Goal: Information Seeking & Learning: Check status

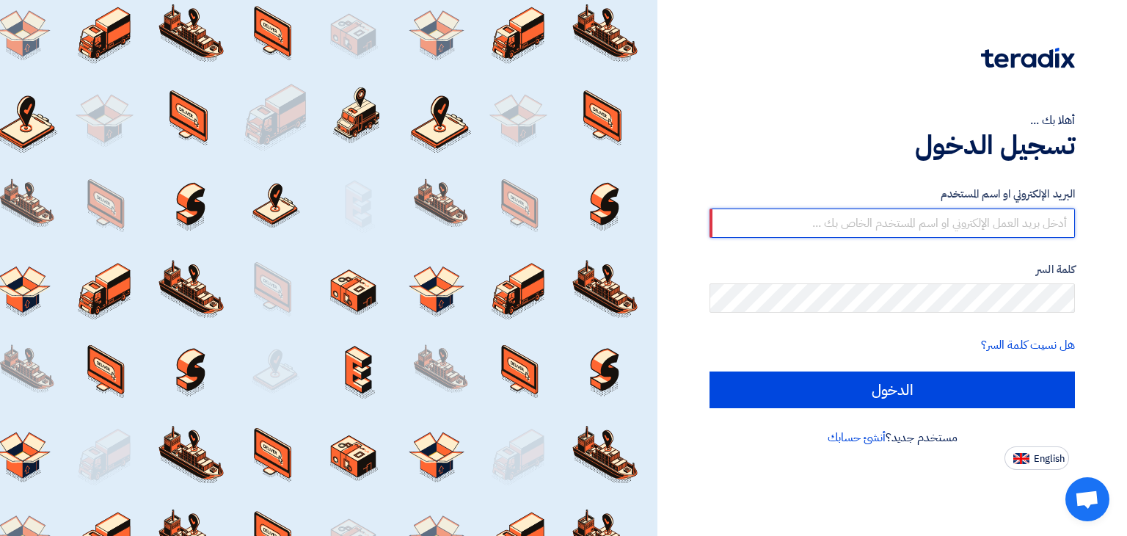
type input "[EMAIL_ADDRESS][DOMAIN_NAME]"
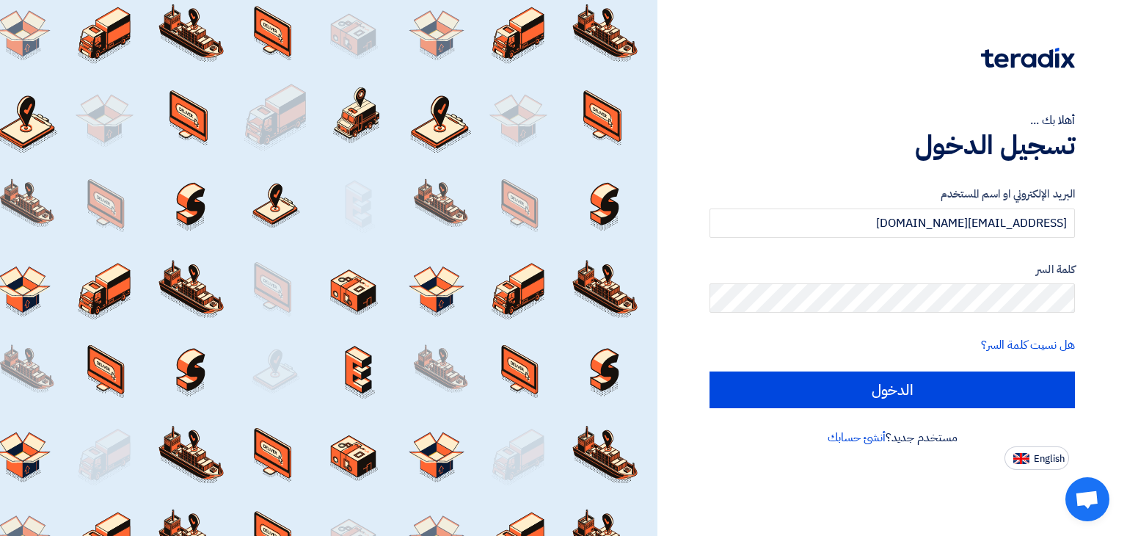
click at [710, 371] on input "الدخول" at bounding box center [892, 389] width 365 height 37
type input "Sign in"
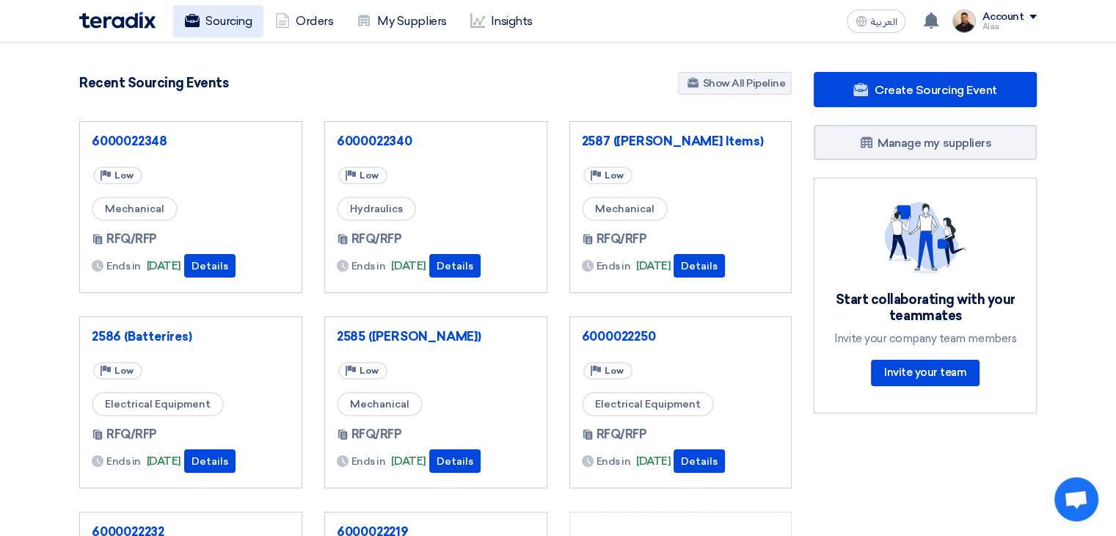
click at [226, 18] on link "Sourcing" at bounding box center [218, 21] width 90 height 32
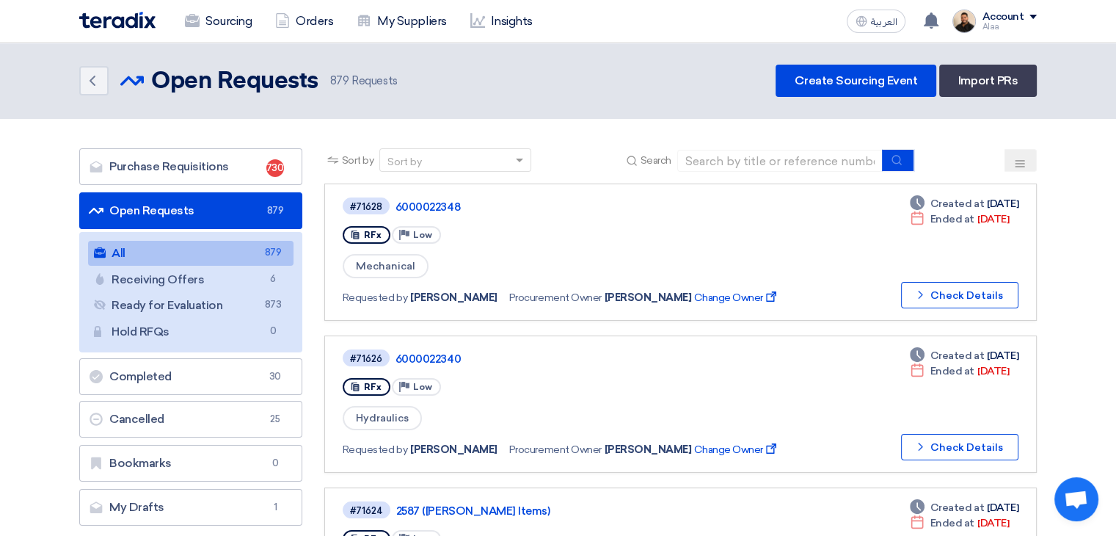
click at [238, 40] on div "Sourcing Orders My Suppliers Insights العربية ع You have a new offer for '60000…" at bounding box center [558, 21] width 980 height 42
click at [240, 31] on link "Sourcing" at bounding box center [218, 21] width 90 height 32
click at [367, 18] on icon at bounding box center [364, 20] width 15 height 15
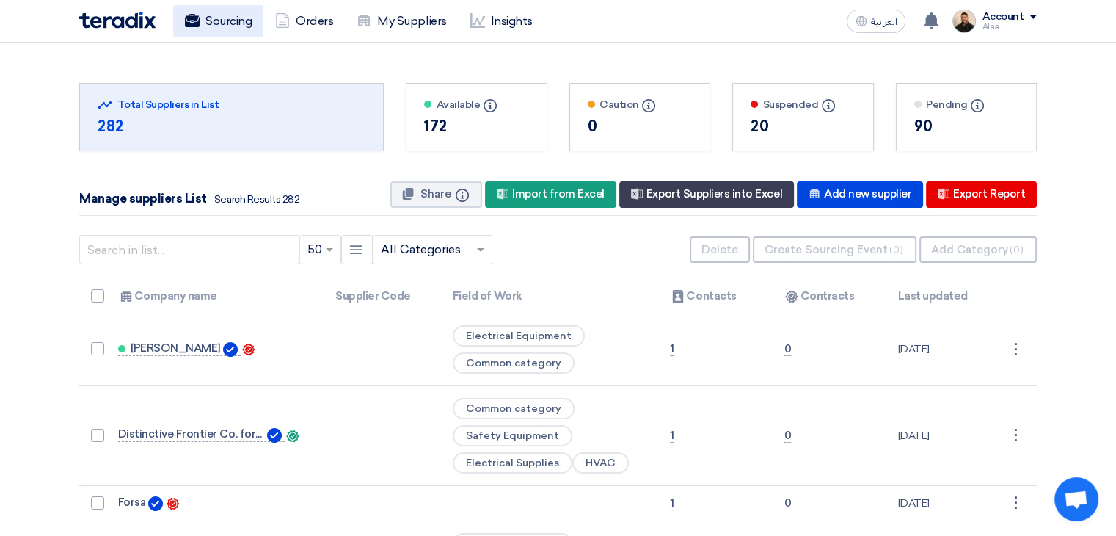
click at [216, 26] on link "Sourcing" at bounding box center [218, 21] width 90 height 32
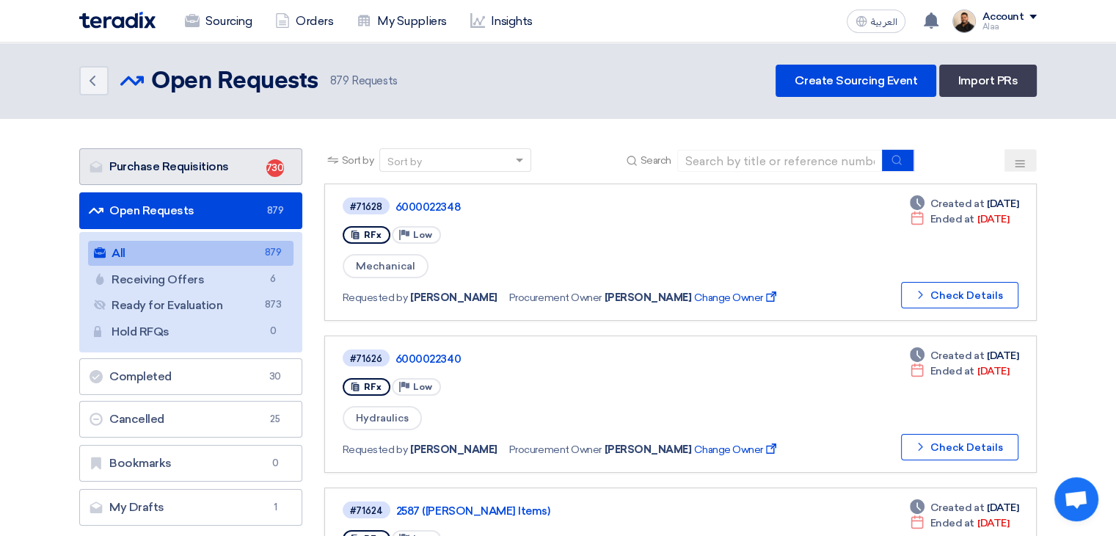
click at [241, 150] on link "Purchase Requisitions Purchase Requisitions 730" at bounding box center [190, 166] width 223 height 37
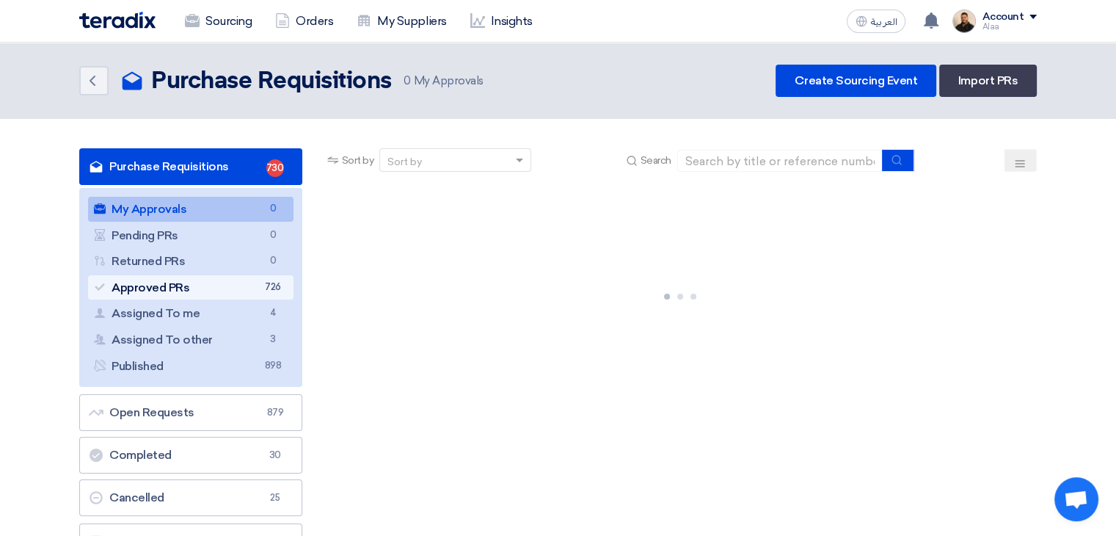
click at [256, 285] on link "Approved PRs Approved PRs 726" at bounding box center [190, 287] width 205 height 25
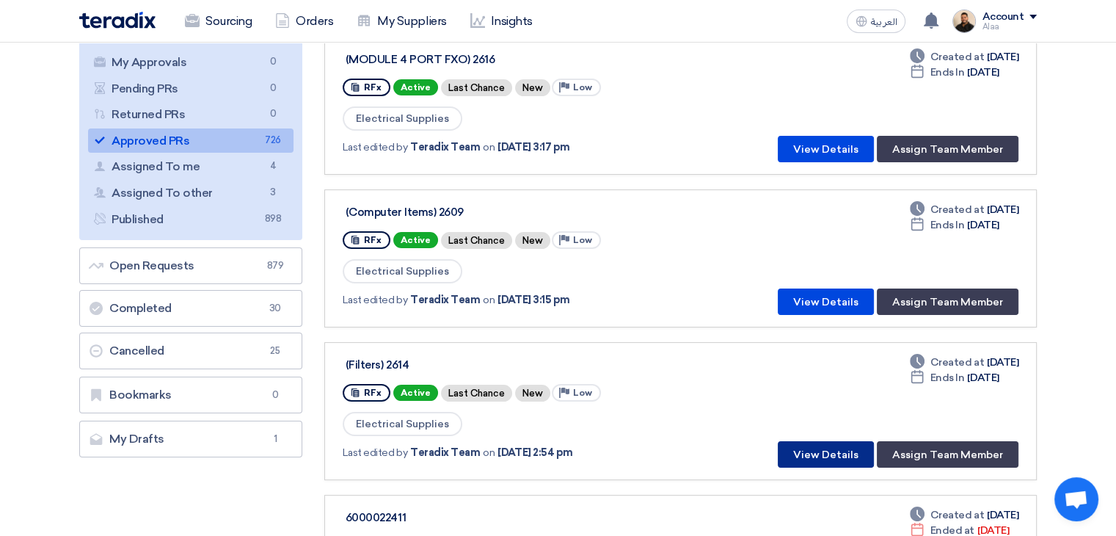
click at [827, 453] on button "View Details" at bounding box center [826, 454] width 96 height 26
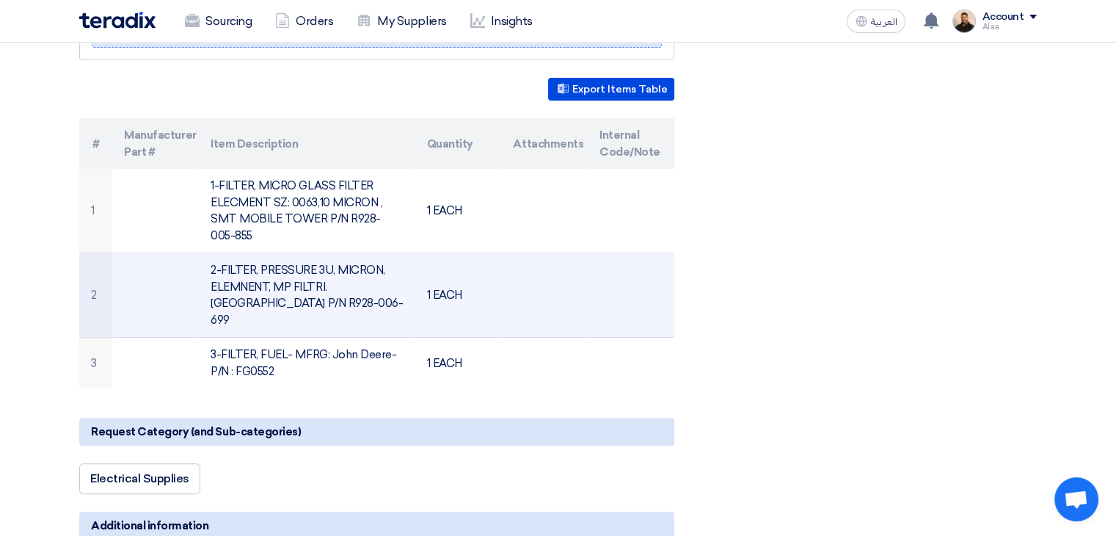
scroll to position [294, 0]
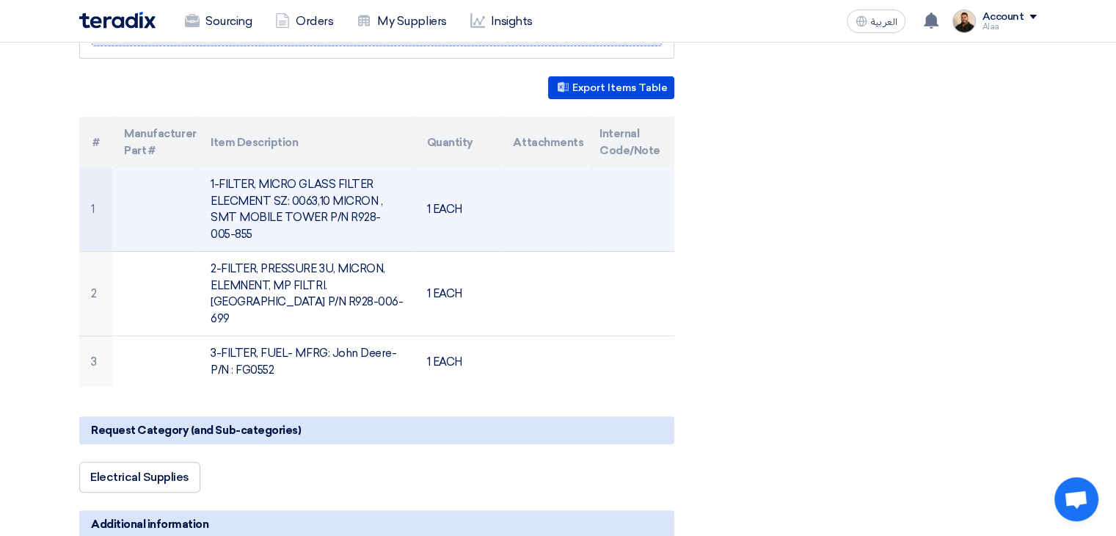
click at [294, 194] on td "1-FILTER, MICRO GLASS FILTER ELECMENT SZ: 0063,10 MICRON , SMT MOBILE TOWER P/N…" at bounding box center [307, 209] width 216 height 84
click at [295, 194] on td "1-FILTER, MICRO GLASS FILTER ELECMENT SZ: 0063,10 MICRON , SMT MOBILE TOWER P/N…" at bounding box center [307, 209] width 216 height 84
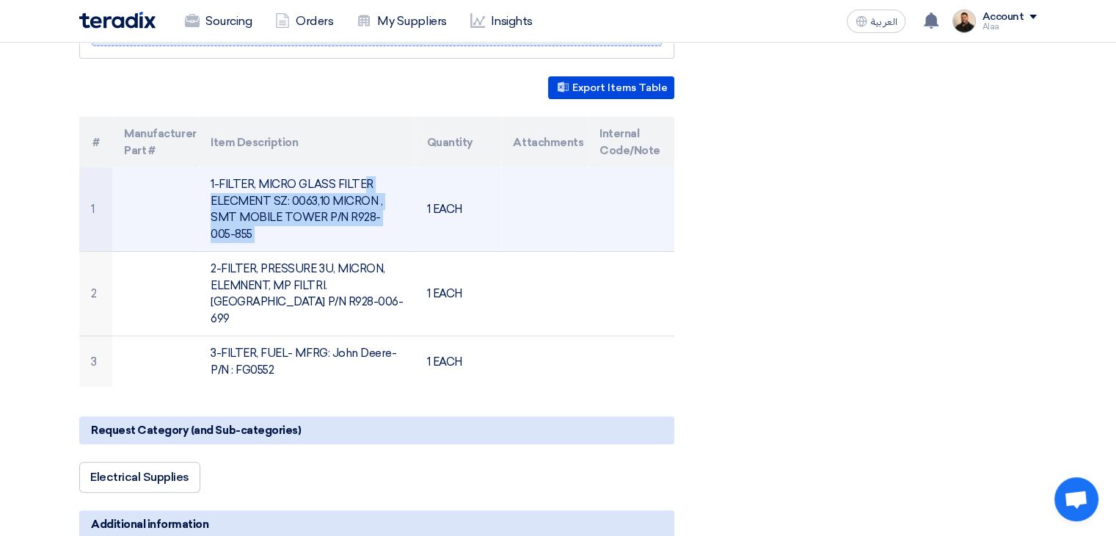
click at [295, 194] on td "1-FILTER, MICRO GLASS FILTER ELECMENT SZ: 0063,10 MICRON , SMT MOBILE TOWER P/N…" at bounding box center [307, 209] width 216 height 84
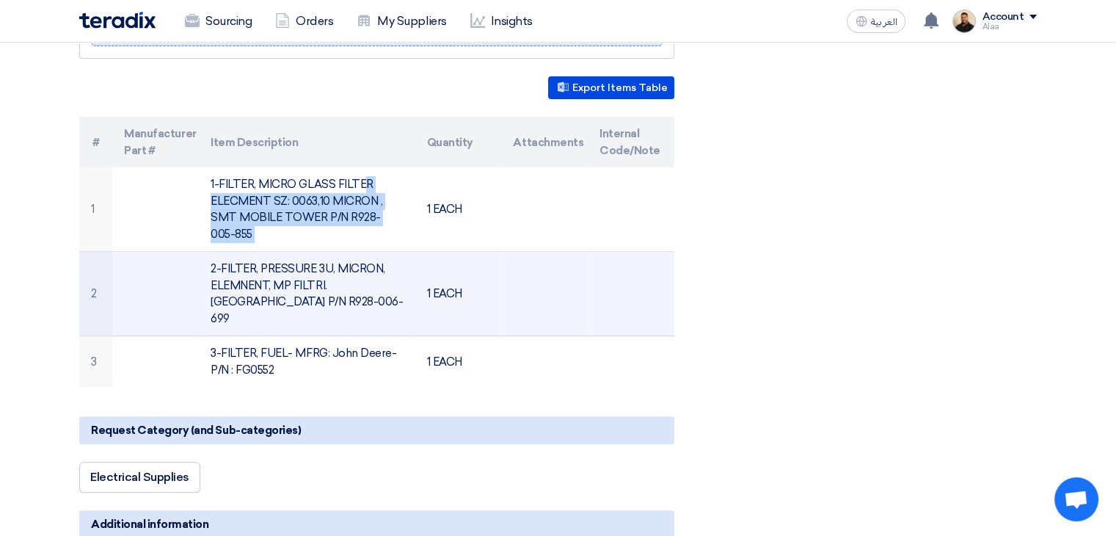
click at [282, 281] on td "2-FILTER, PRESSURE 3U, MICRON, ELEMNENT, MP FILTRI. [GEOGRAPHIC_DATA] P/N R928-…" at bounding box center [307, 294] width 216 height 84
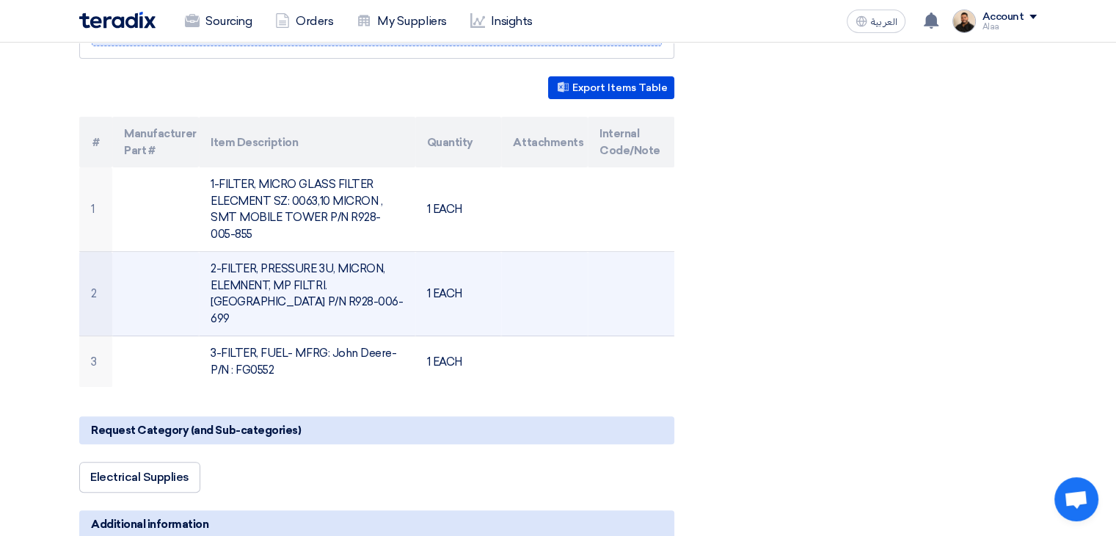
click at [282, 281] on td "2-FILTER, PRESSURE 3U, MICRON, ELEMNENT, MP FILTRI. [GEOGRAPHIC_DATA] P/N R928-…" at bounding box center [307, 294] width 216 height 84
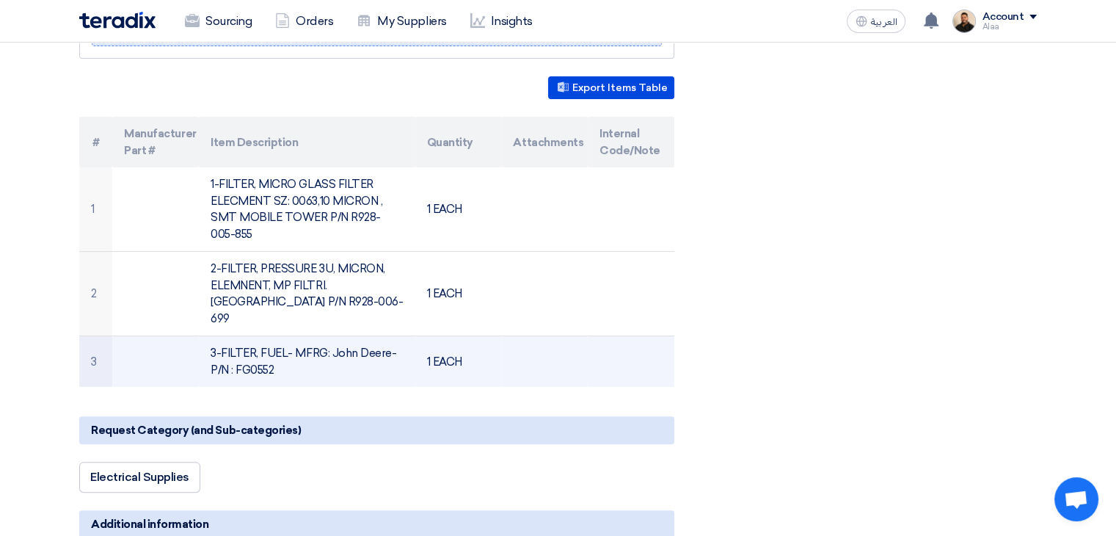
click at [296, 336] on td "3-FILTER, FUEL- MFRG: John Deere- P/N : FG0552" at bounding box center [307, 361] width 216 height 51
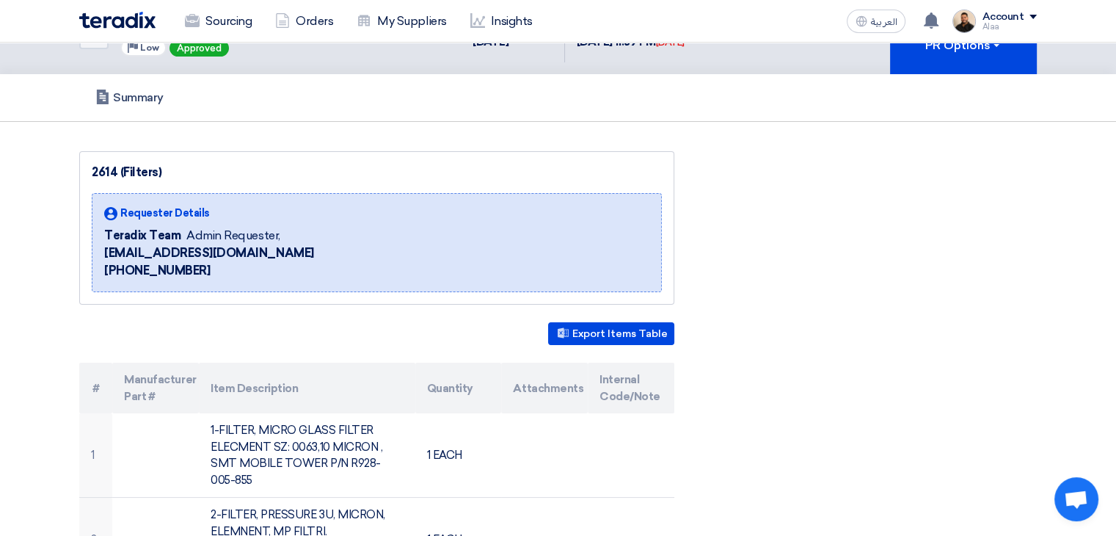
scroll to position [0, 0]
